Goal: Task Accomplishment & Management: Complete application form

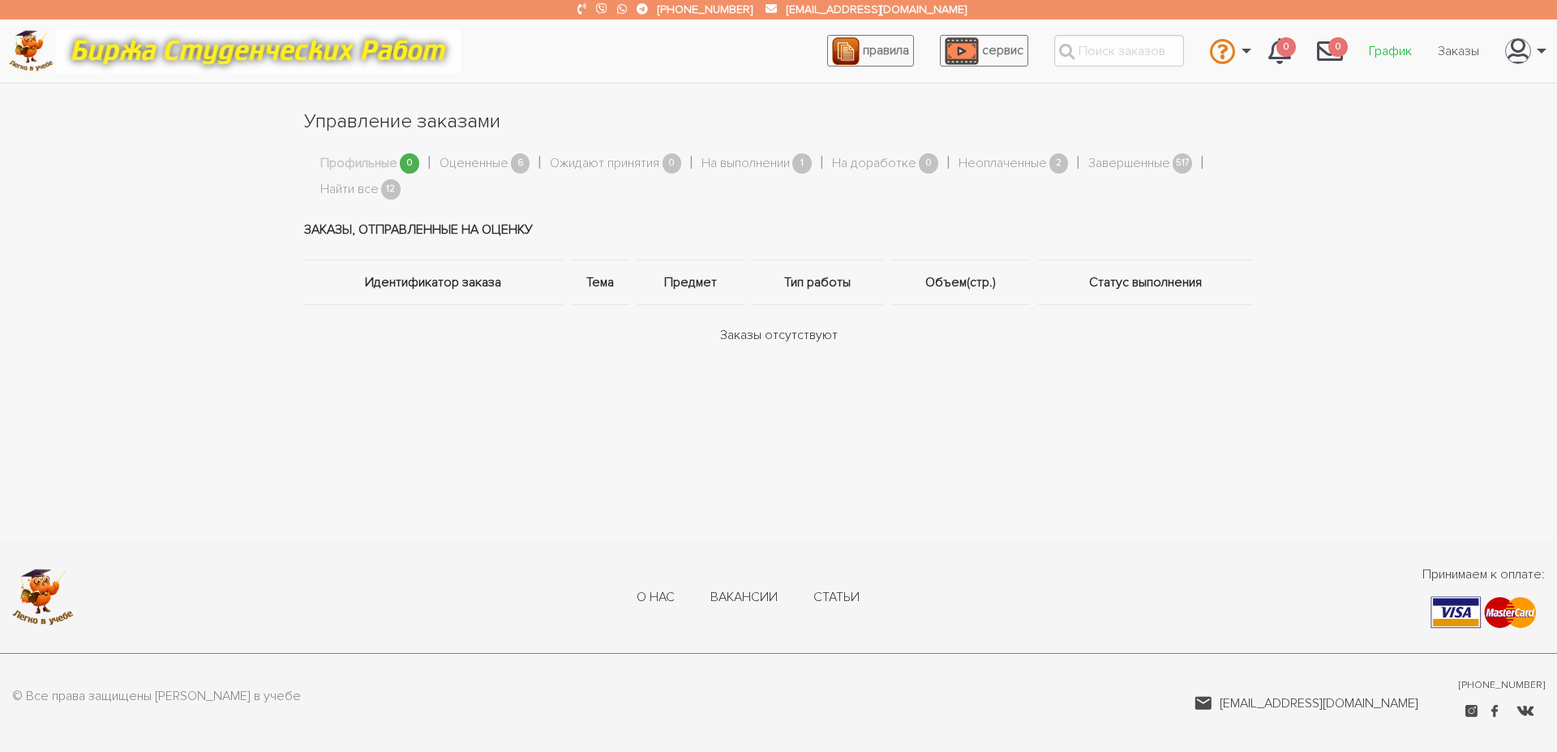
click at [1375, 58] on link "График" at bounding box center [1390, 51] width 69 height 31
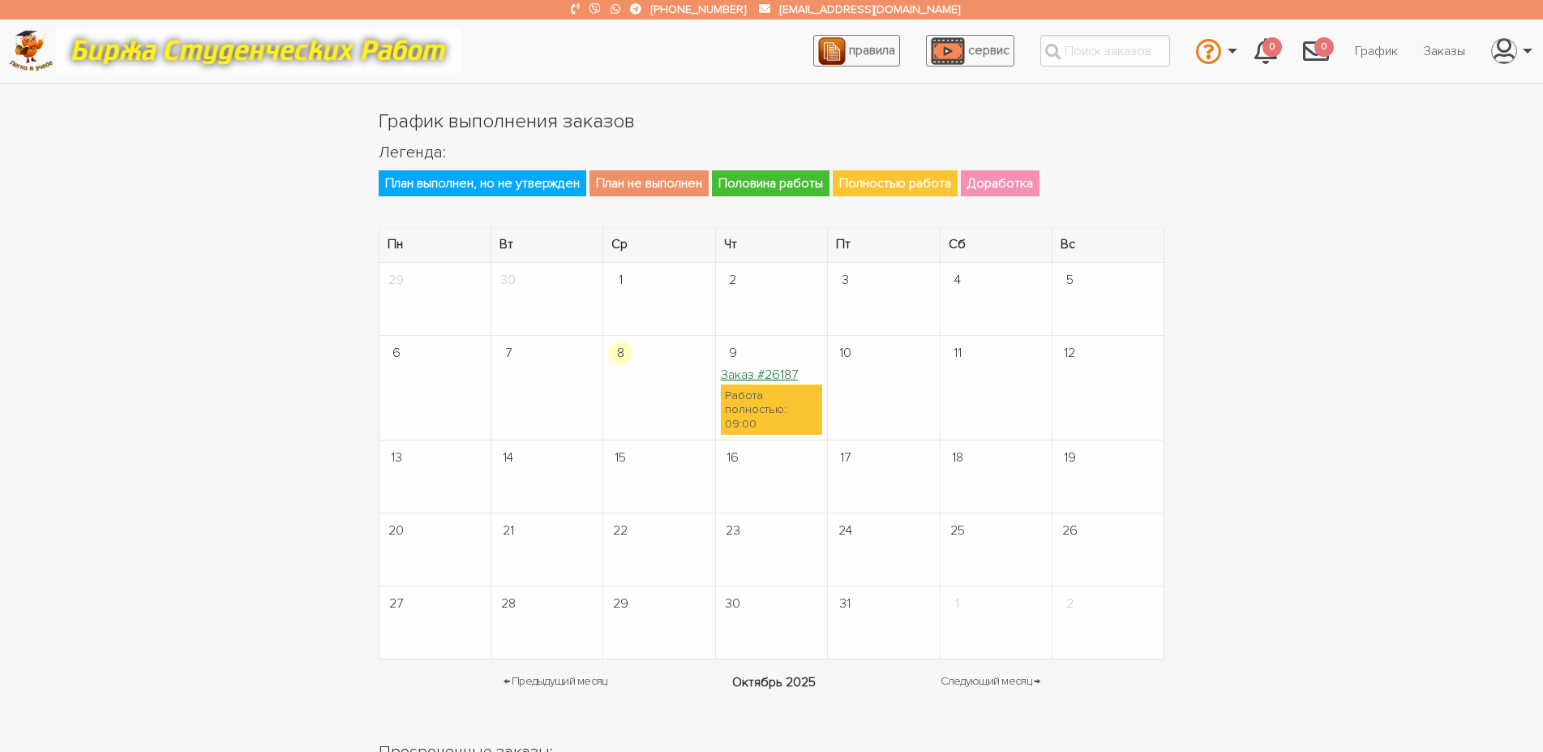
click at [772, 377] on link "Заказ #26187" at bounding box center [759, 375] width 77 height 16
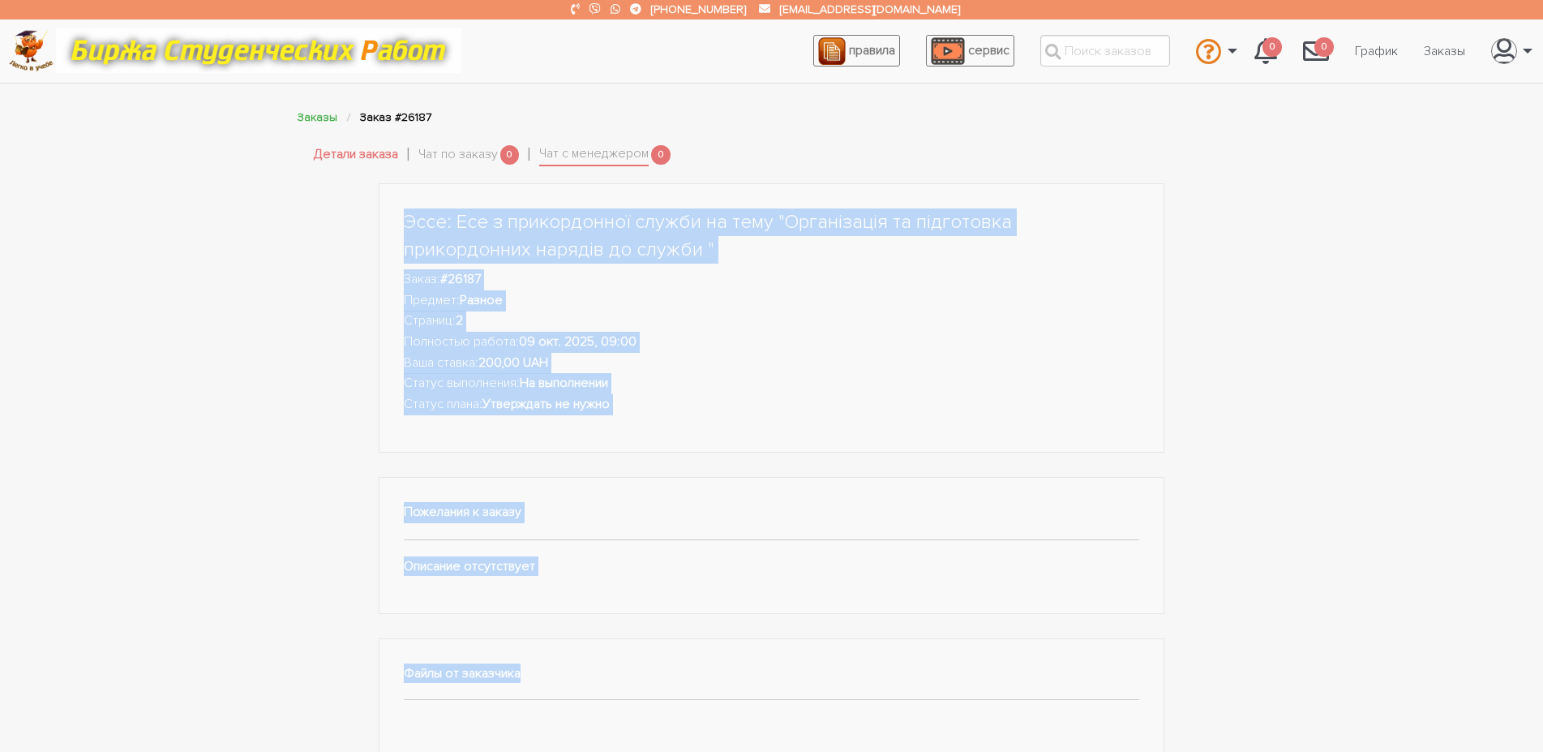
drag, startPoint x: 391, startPoint y: 222, endPoint x: 669, endPoint y: 637, distance: 499.1
click at [669, 637] on div "Эссе: Есе з прикордонної служби на тему "Організація та підготовка прикордонних…" at bounding box center [772, 621] width 811 height 876
copy div "Эссе: Есе з прикордонної служби на тему "Організація та підготовка прикордонних…"
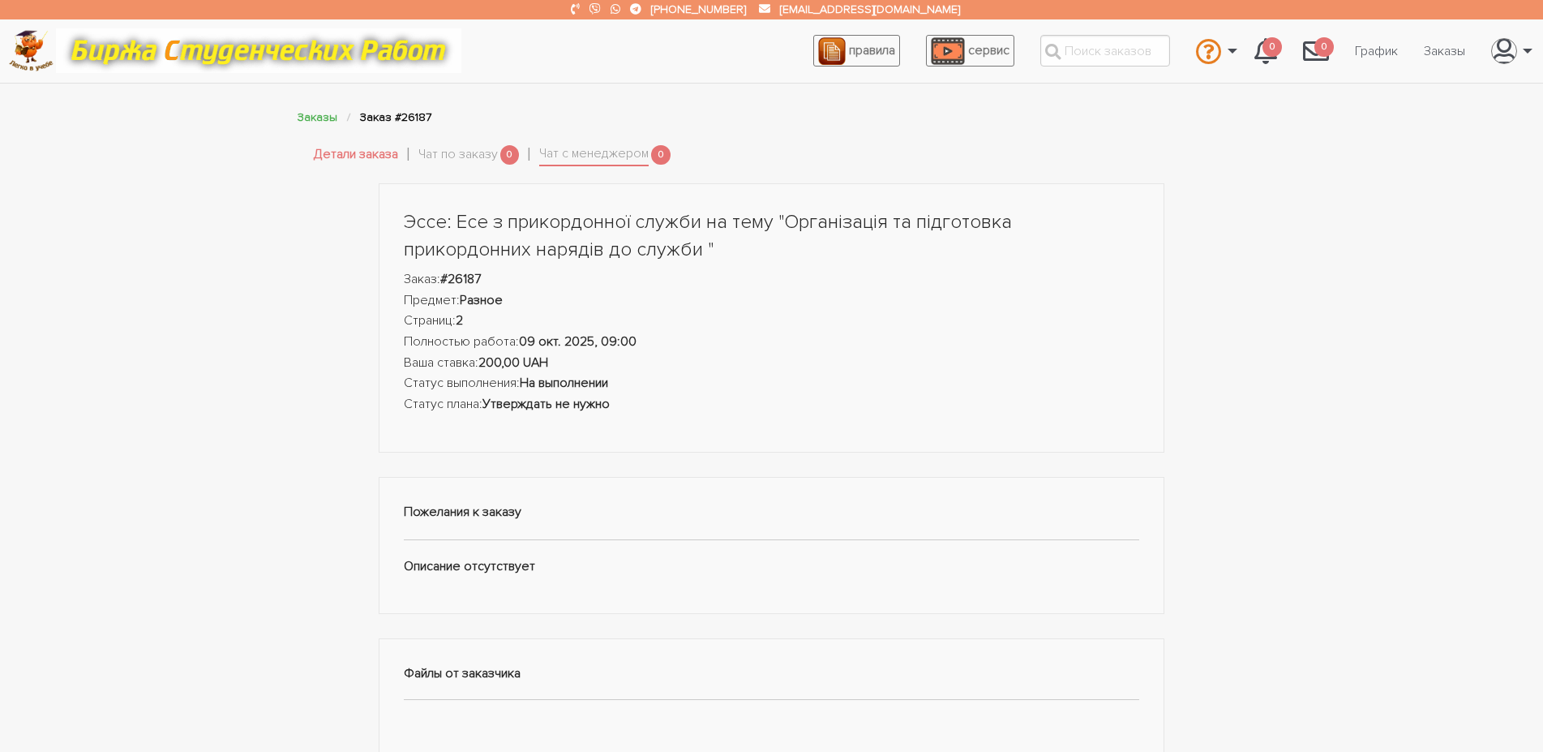
click at [307, 414] on div "Эссе: Есе з прикордонної служби на тему "Організація та підготовка прикордонних…" at bounding box center [771, 621] width 973 height 876
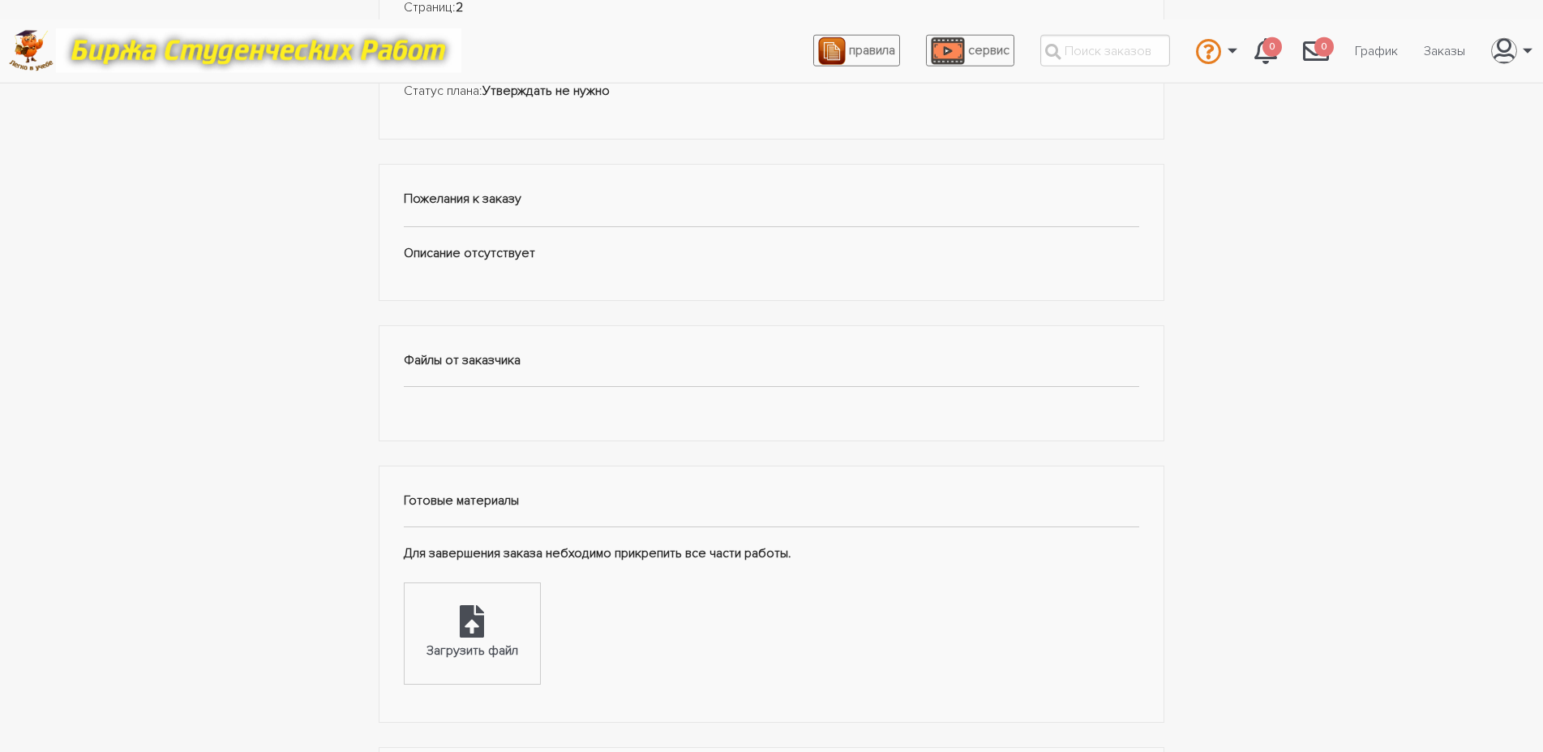
scroll to position [496, 0]
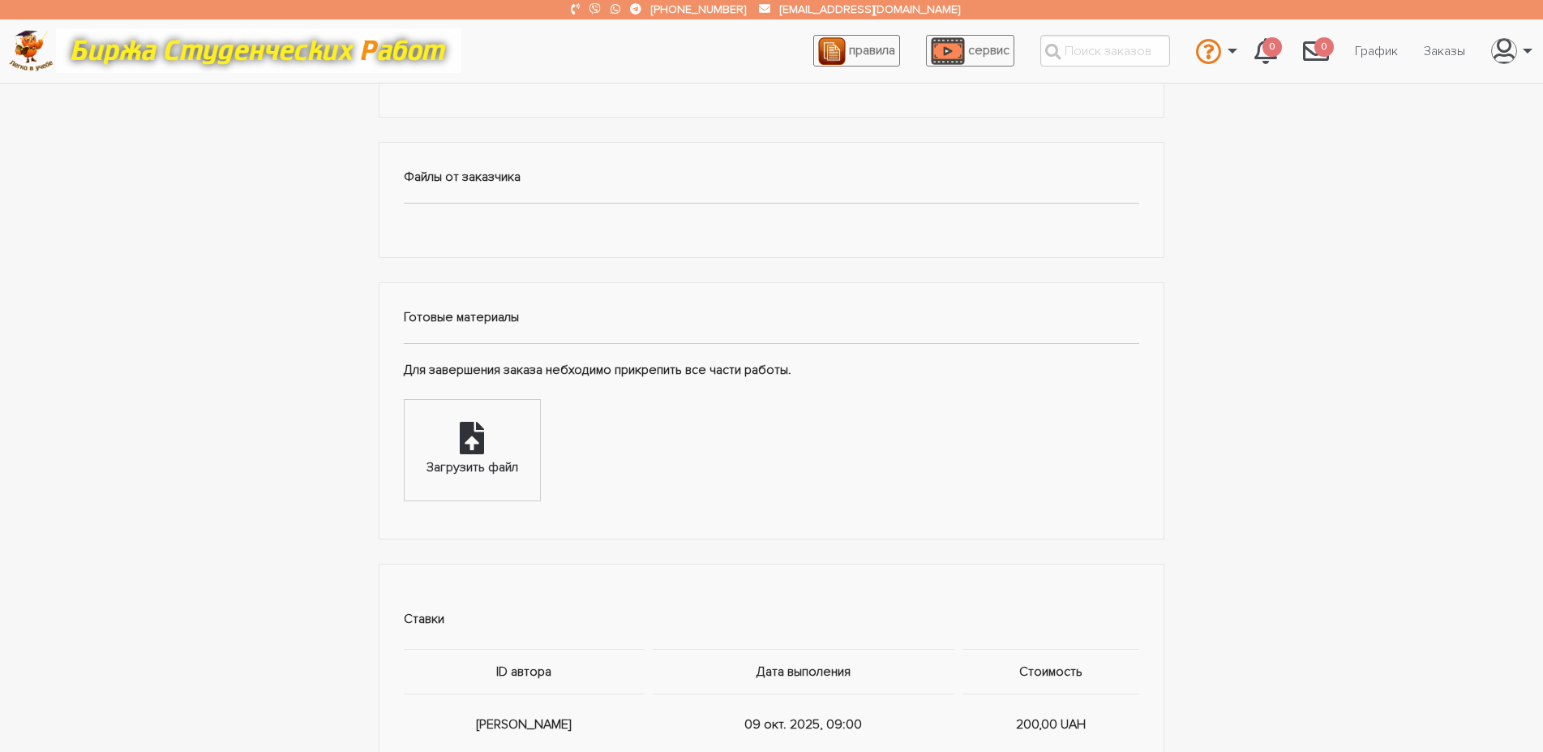
click at [461, 435] on div "Загрузить файл" at bounding box center [472, 450] width 135 height 101
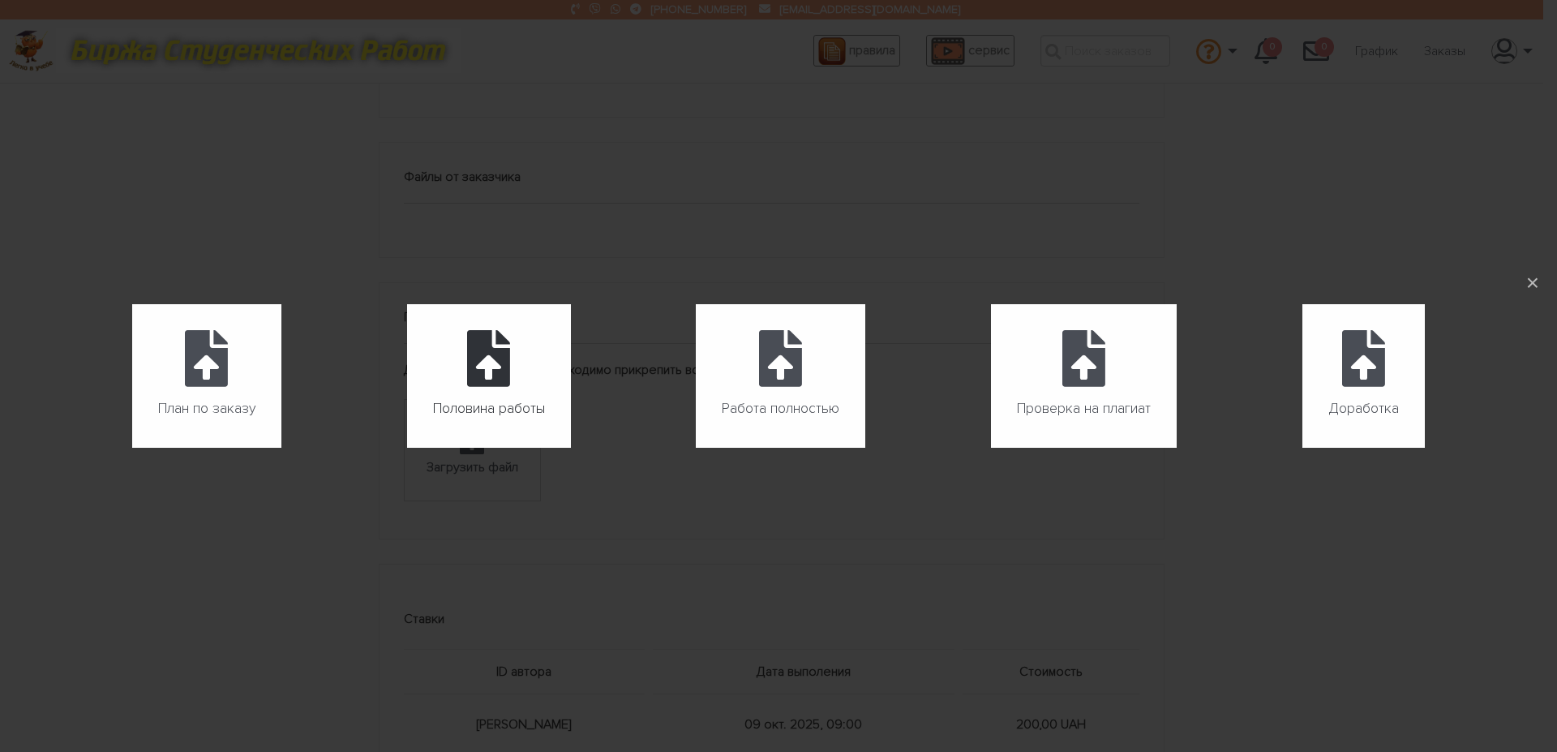
click at [478, 388] on label "Половина работы" at bounding box center [489, 376] width 164 height 144
click at [408, 448] on input "Половина работы" at bounding box center [407, 448] width 1 height 1
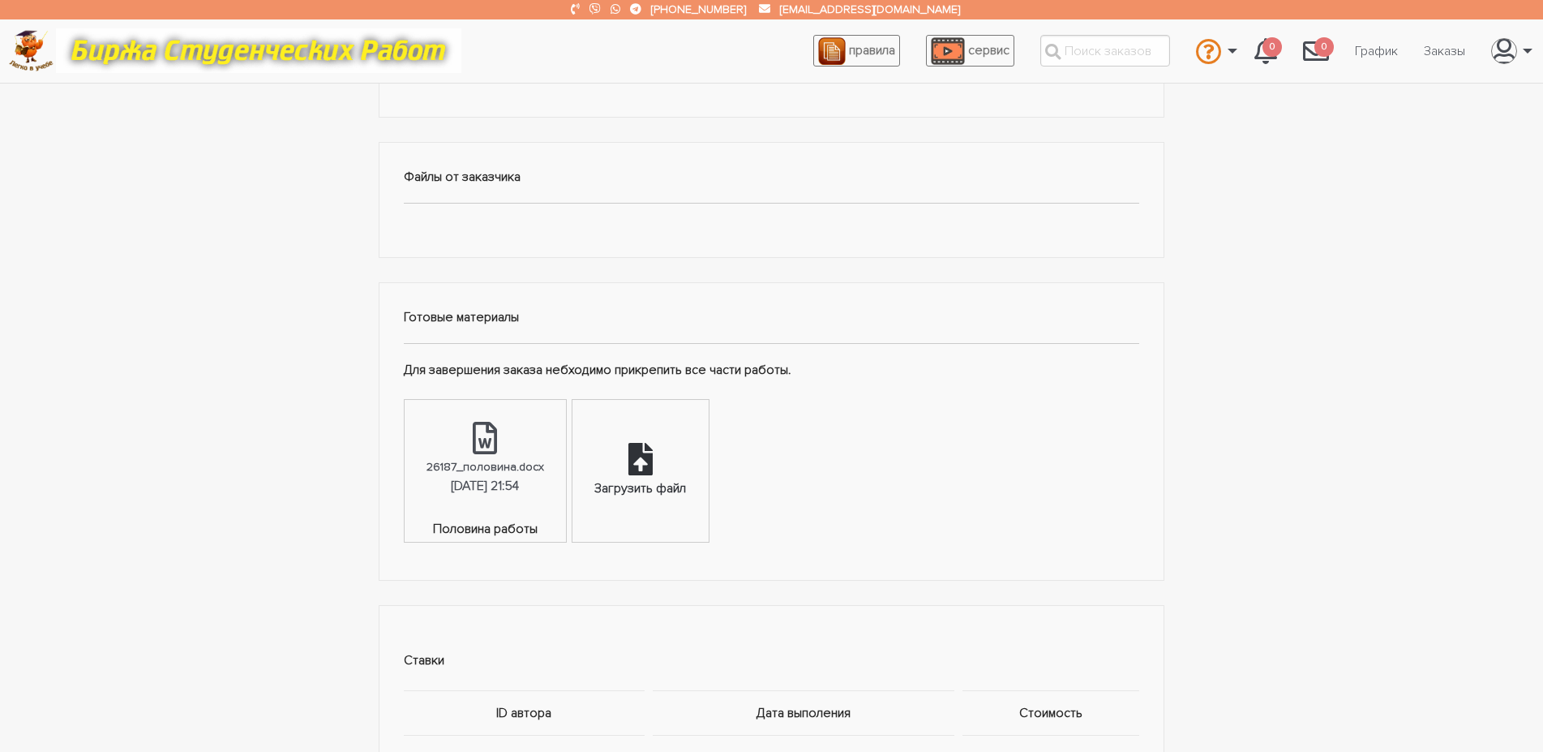
click at [607, 471] on div "Загрузить файл" at bounding box center [640, 471] width 135 height 142
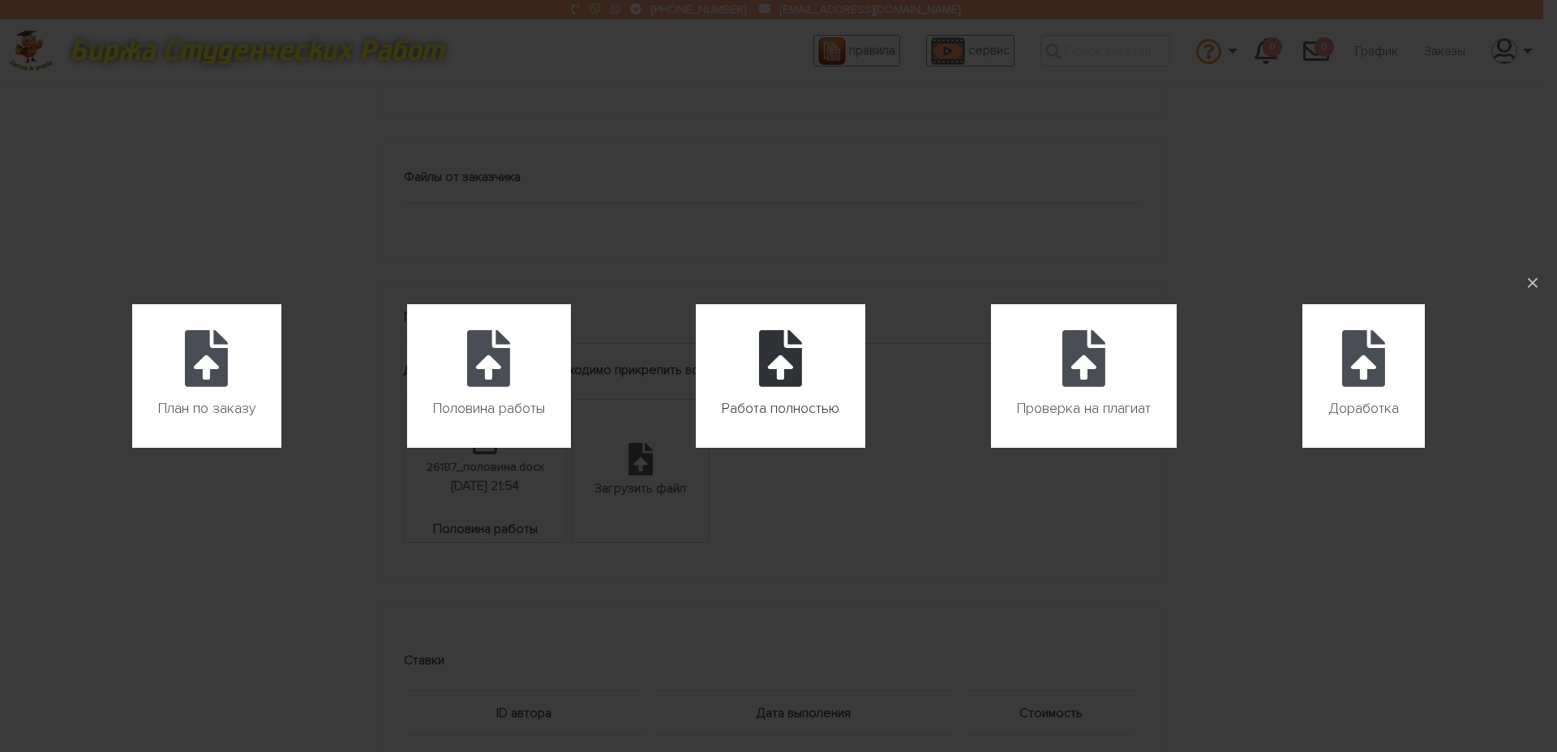
click at [761, 366] on label "Работа полностью" at bounding box center [780, 376] width 169 height 144
click at [697, 448] on input "Работа полностью" at bounding box center [696, 448] width 1 height 1
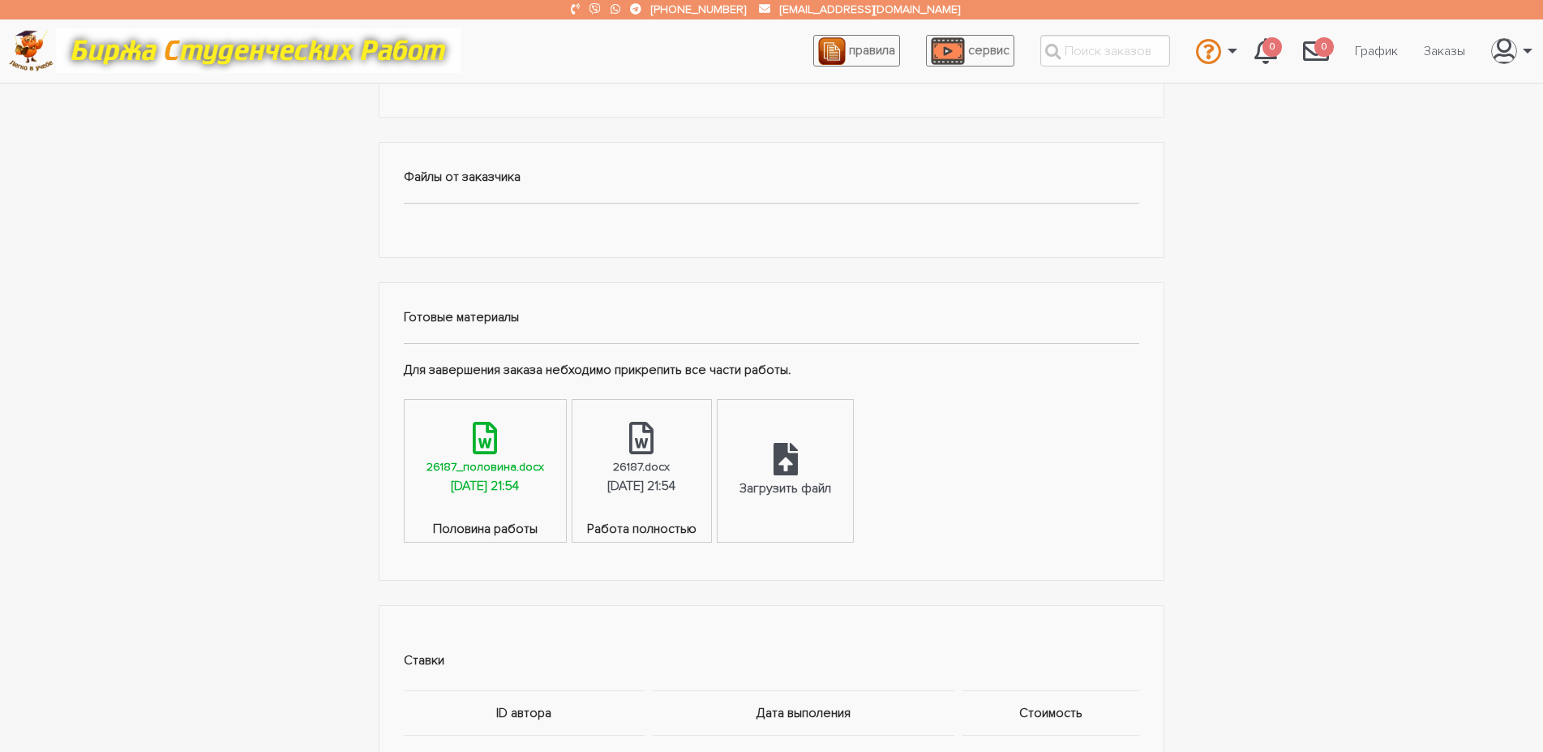
click at [492, 487] on div "08.10.2025, 21:54" at bounding box center [485, 486] width 68 height 21
click at [707, 436] on link "26187.docx 08.10.2025, 21:54" at bounding box center [642, 459] width 138 height 119
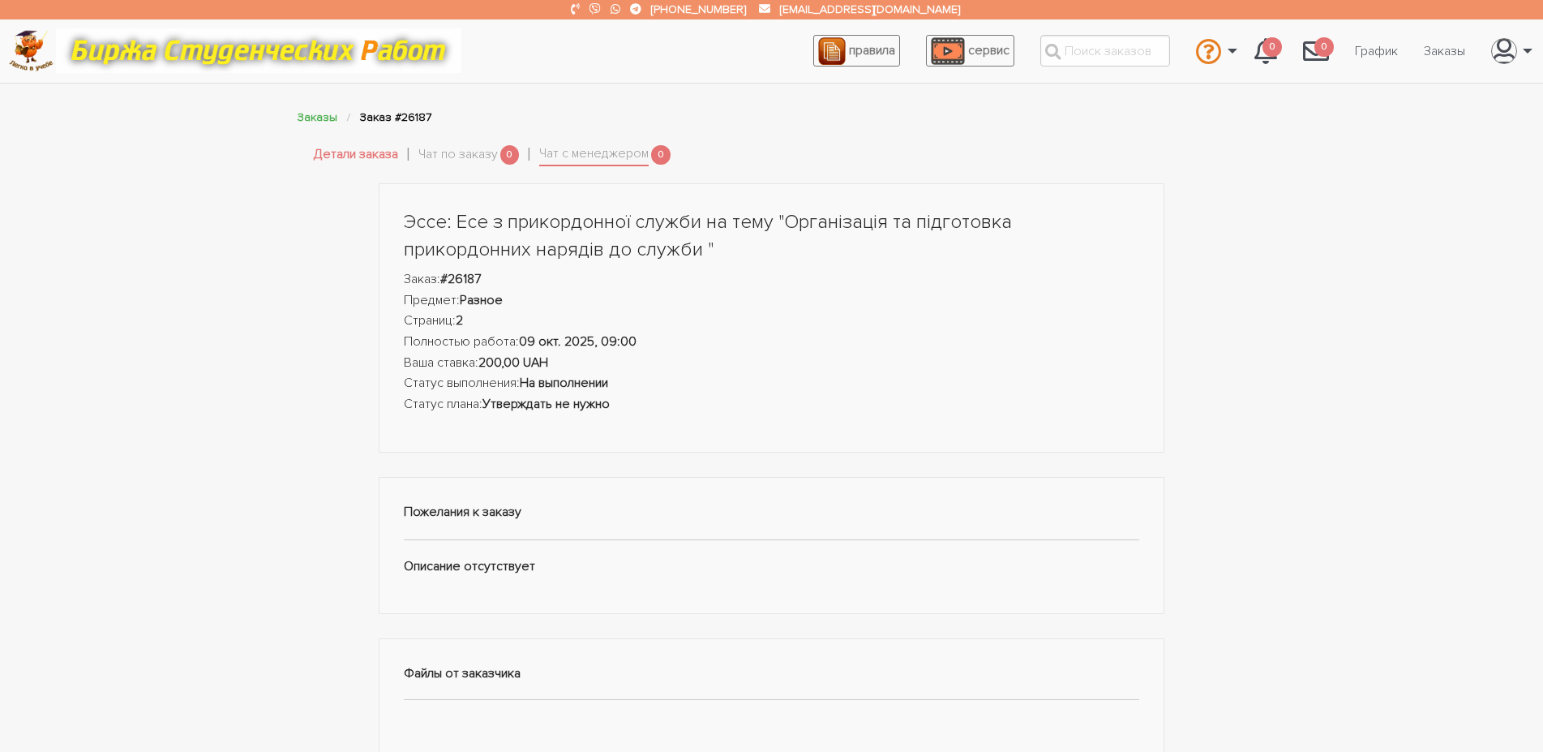
scroll to position [662, 0]
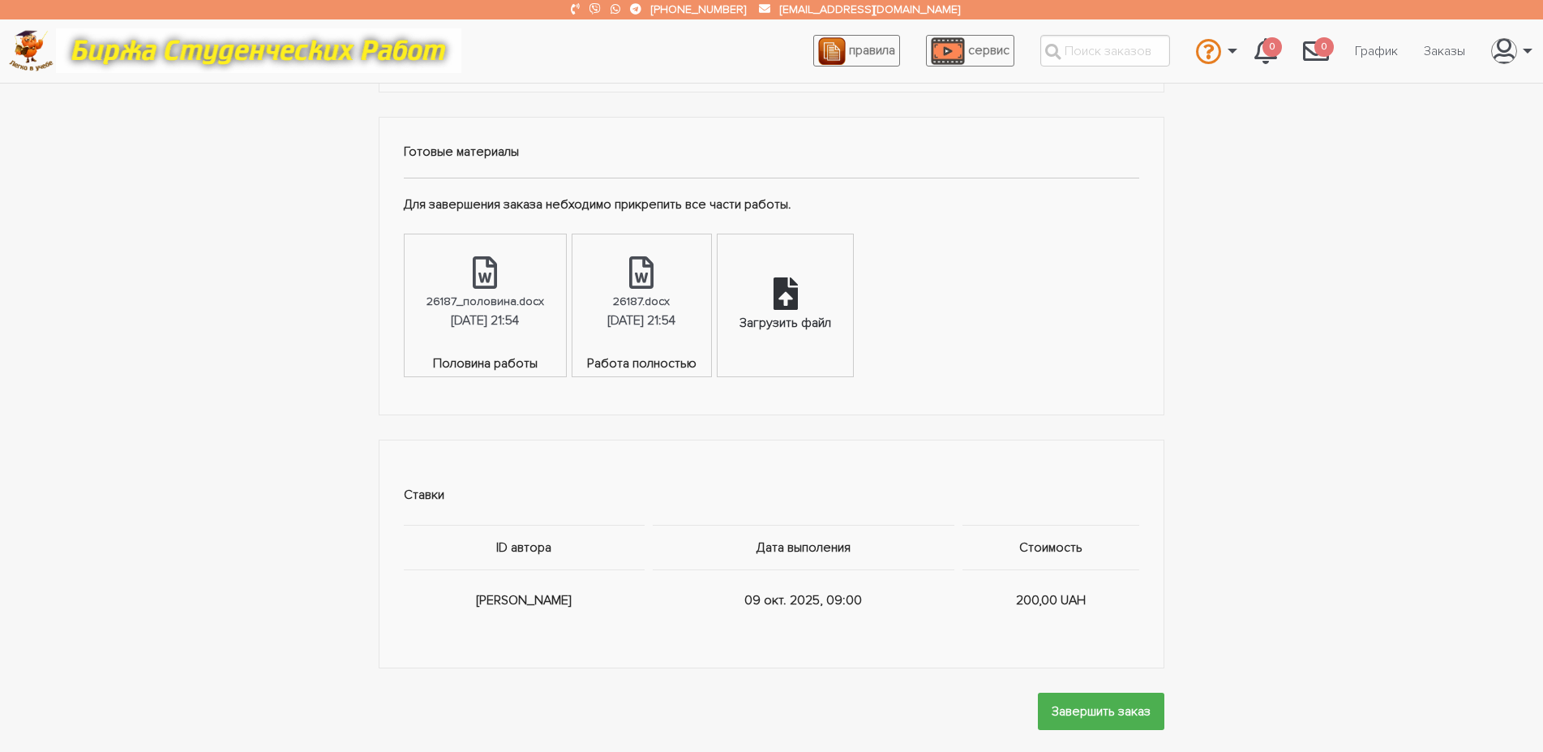
click at [778, 320] on div "Загрузить файл" at bounding box center [785, 305] width 135 height 142
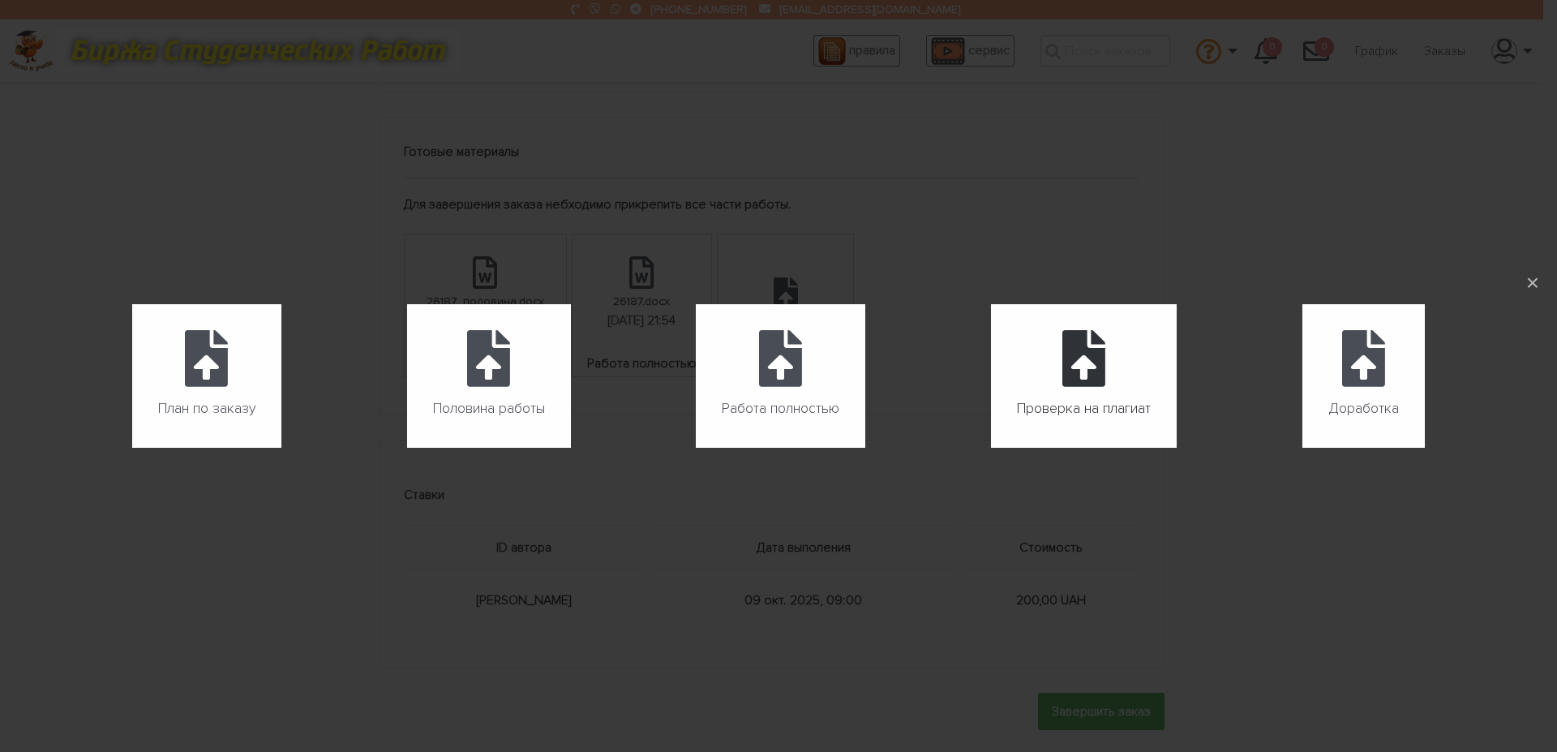
click at [1036, 382] on label "Проверка на плагиат" at bounding box center [1084, 376] width 186 height 144
click at [992, 448] on input "Проверка на плагиат" at bounding box center [991, 448] width 1 height 1
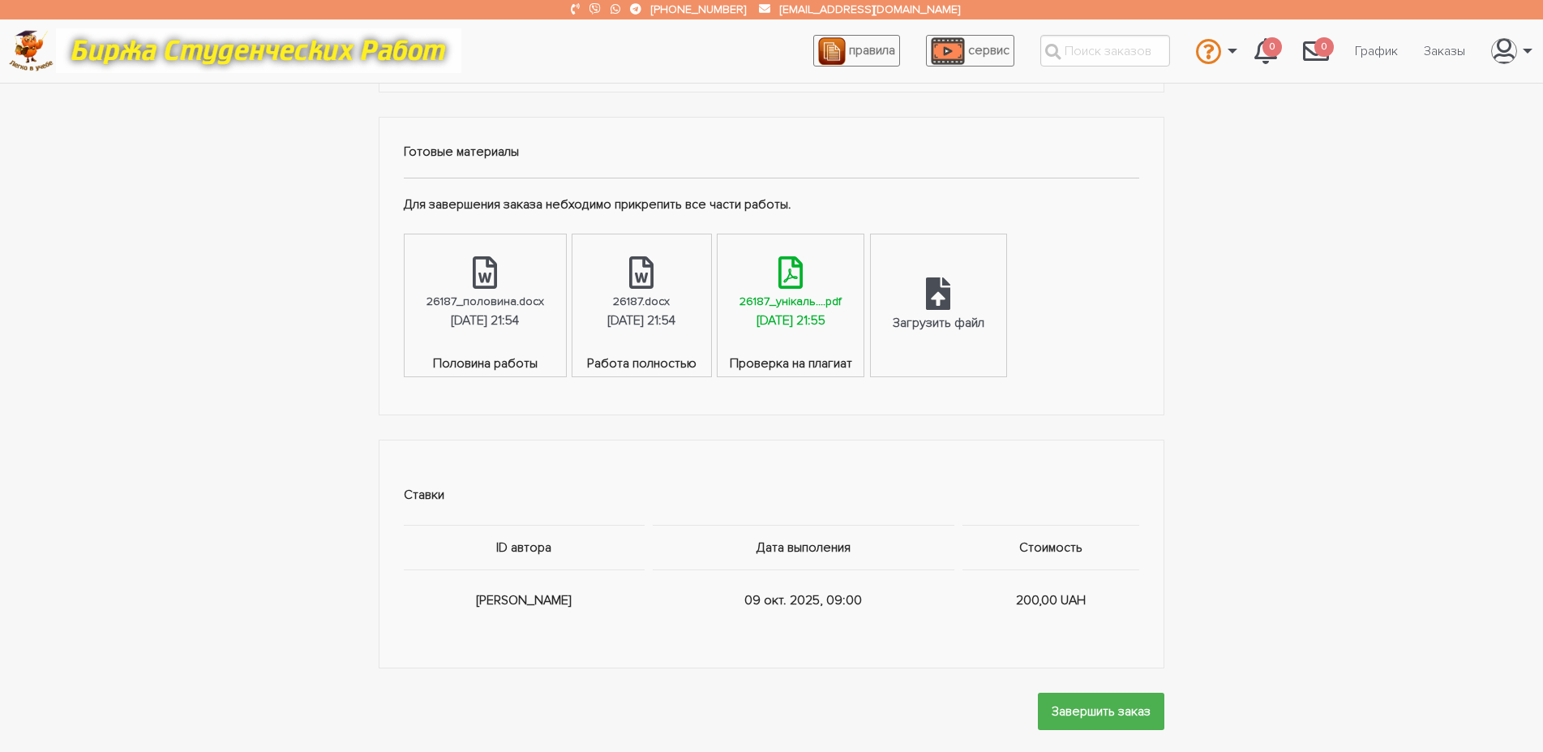
click at [826, 318] on div "08.10.2025, 21:55" at bounding box center [791, 321] width 69 height 21
click at [1120, 717] on input "Завершить заказ" at bounding box center [1101, 711] width 127 height 36
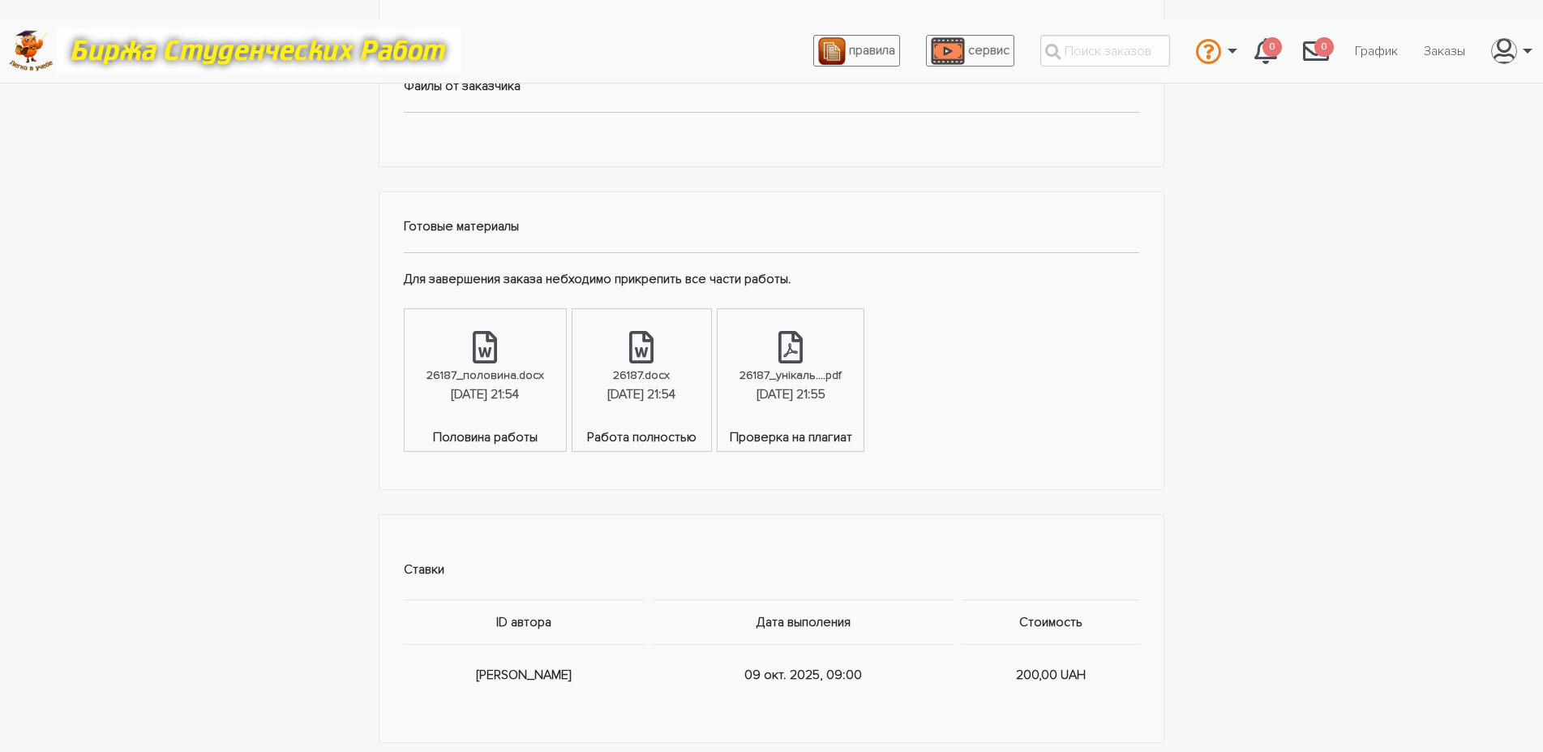
scroll to position [0, 0]
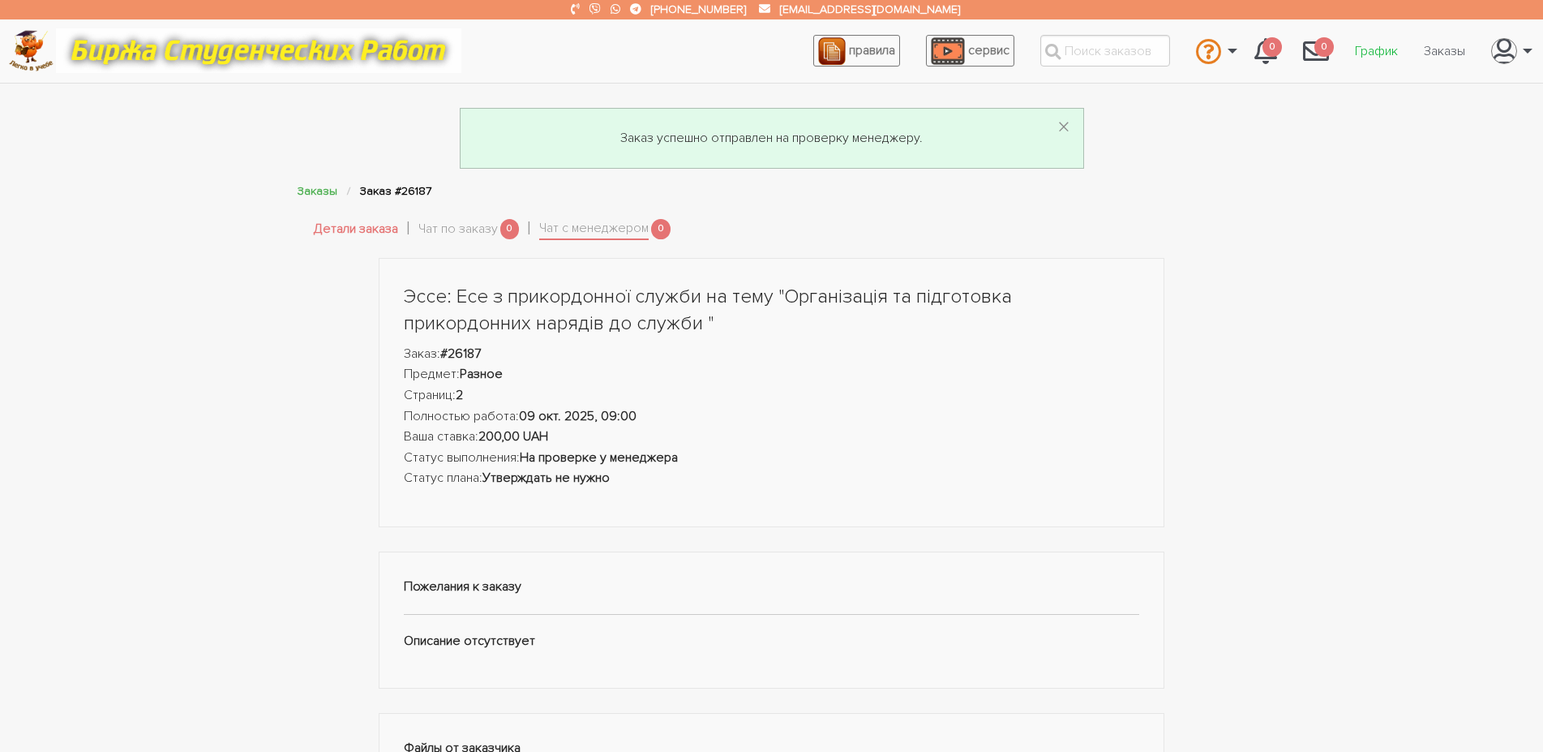
click at [1369, 46] on link "График" at bounding box center [1376, 51] width 69 height 31
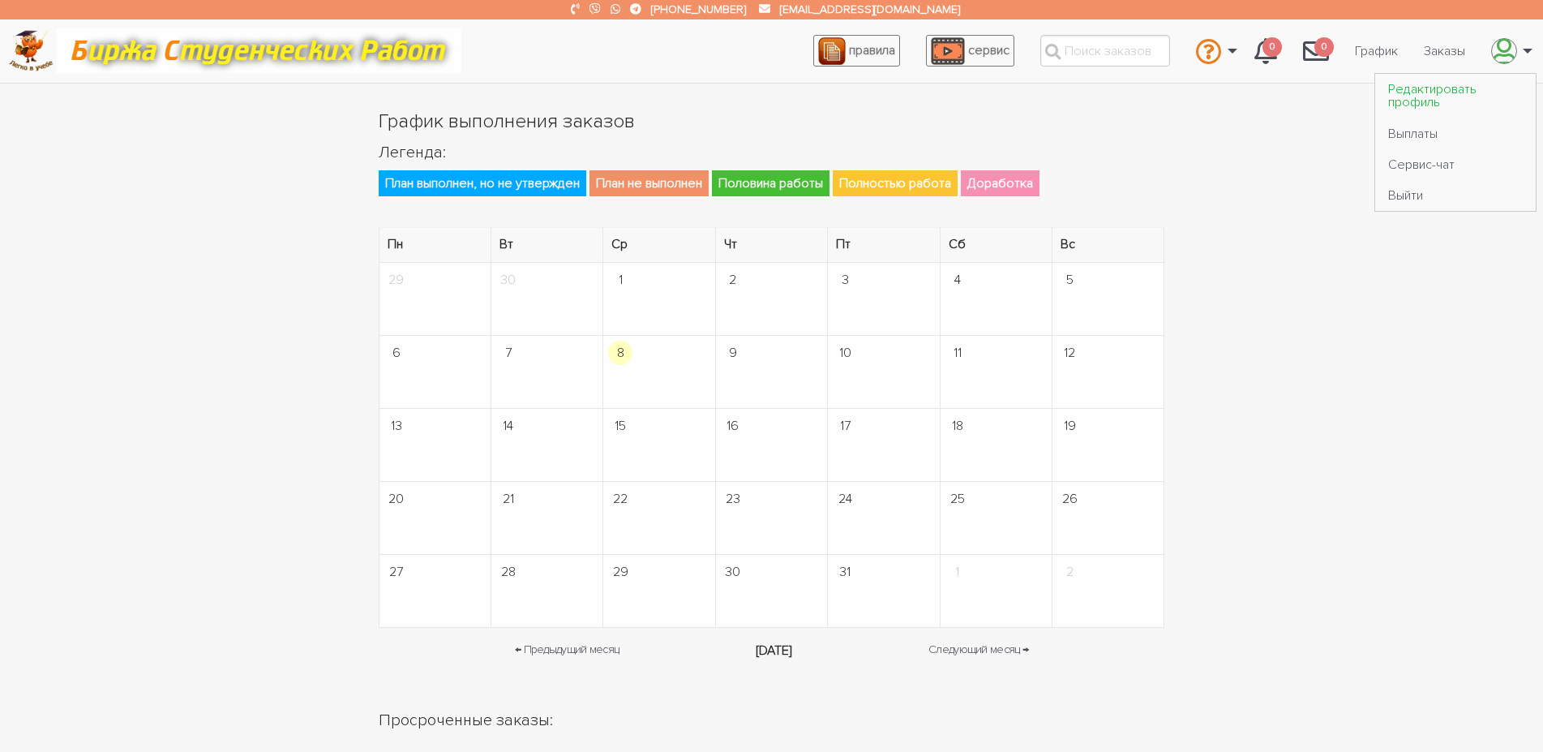
click at [1472, 88] on link "Редактировать профиль" at bounding box center [1455, 96] width 161 height 44
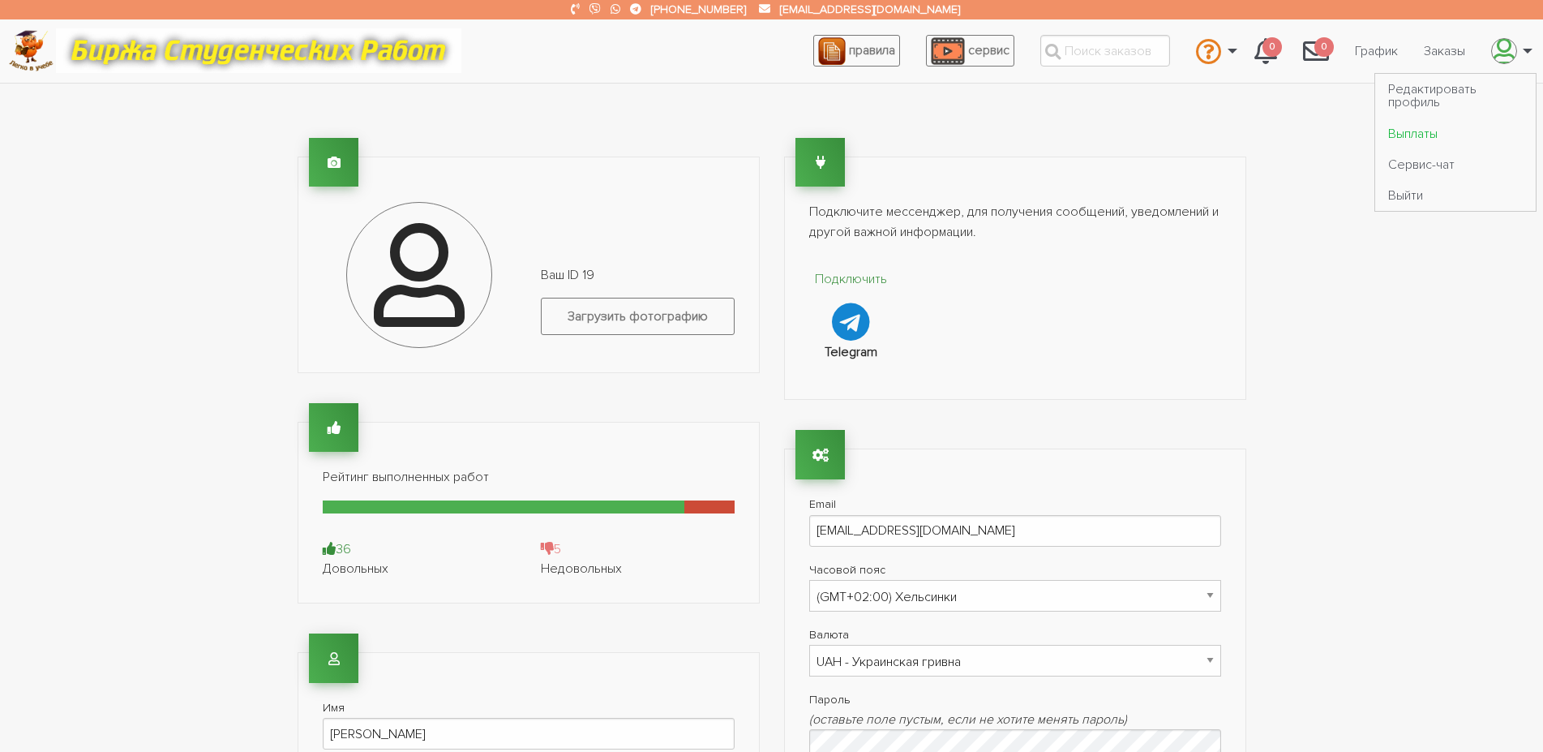
click at [1423, 139] on link "Выплаты" at bounding box center [1455, 133] width 161 height 31
